Goal: Task Accomplishment & Management: Use online tool/utility

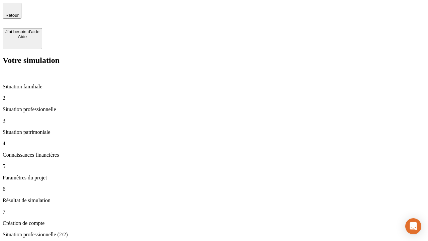
type input "30 000"
type input "1 000"
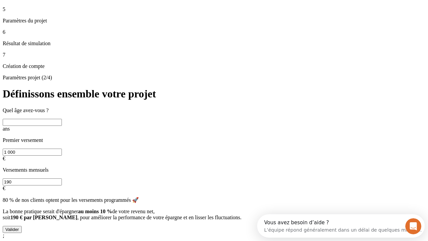
scroll to position [6, 0]
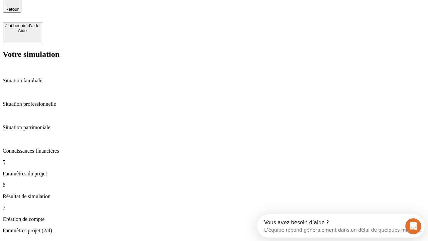
type input "40"
type input "200 000"
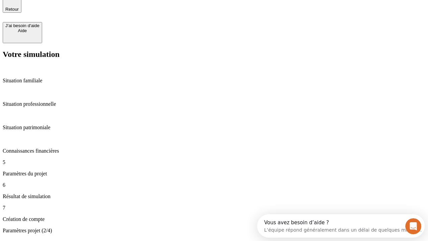
type input "640"
